Goal: Navigation & Orientation: Understand site structure

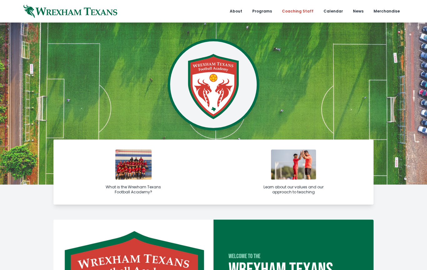
click at [300, 8] on link "Coaching Staff" at bounding box center [297, 11] width 39 height 22
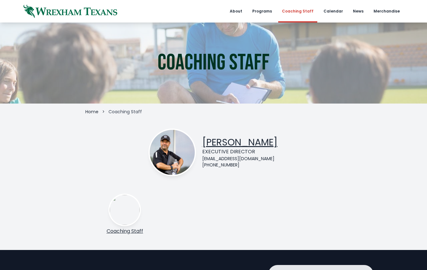
click at [128, 232] on link "Coaching Staff" at bounding box center [125, 230] width 37 height 7
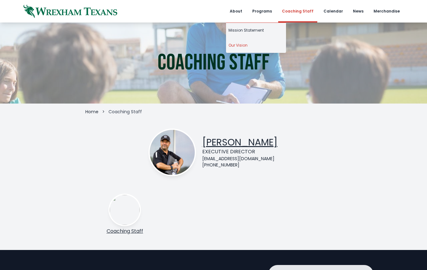
click at [242, 45] on link "Our Vision" at bounding box center [256, 45] width 60 height 15
